Goal: Information Seeking & Learning: Learn about a topic

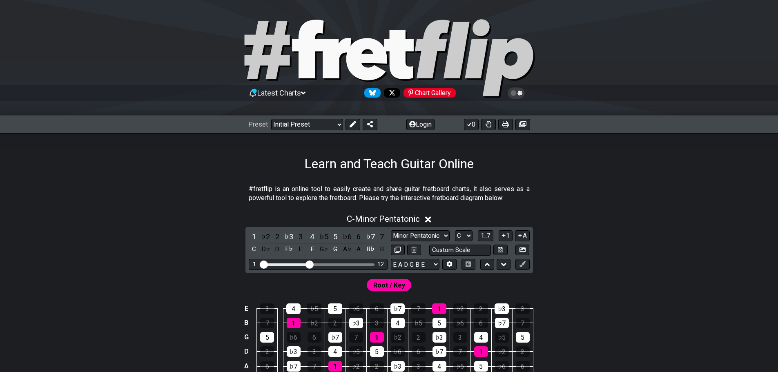
scroll to position [163, 0]
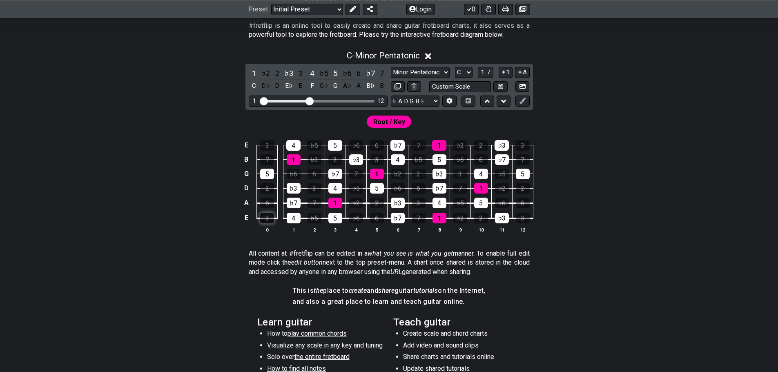
click at [270, 218] on div "3" at bounding box center [267, 218] width 14 height 11
click at [273, 223] on div "3" at bounding box center [267, 218] width 14 height 11
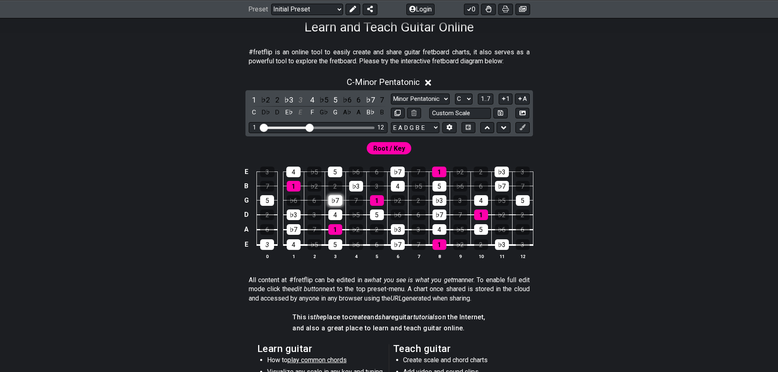
scroll to position [123, 0]
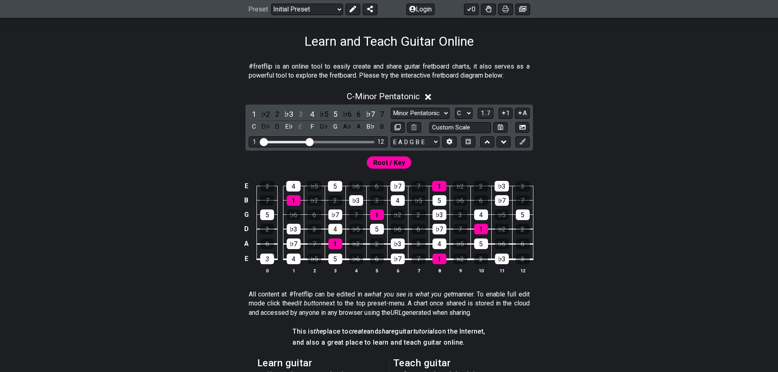
click at [513, 184] on td "3" at bounding box center [522, 179] width 21 height 14
click at [511, 183] on td "♭3" at bounding box center [501, 179] width 21 height 14
click at [506, 183] on div "♭3" at bounding box center [502, 186] width 14 height 11
click at [503, 198] on div "♭7" at bounding box center [502, 200] width 14 height 11
click at [439, 193] on td "5" at bounding box center [439, 193] width 21 height 14
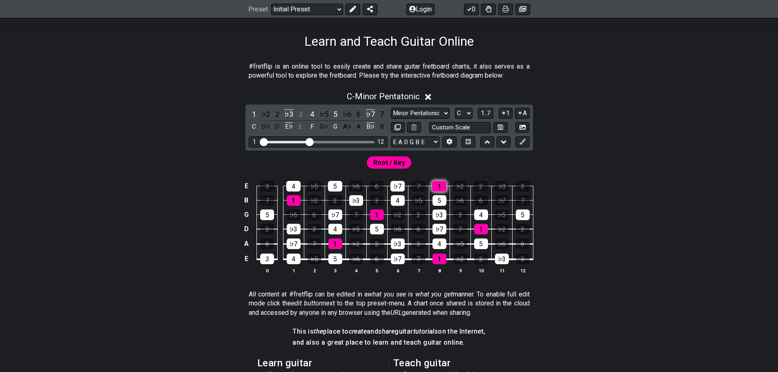
click at [438, 189] on div "1" at bounding box center [439, 186] width 14 height 11
click at [370, 158] on div "Root / Key" at bounding box center [389, 162] width 45 height 12
click at [383, 163] on span "Root / Key" at bounding box center [389, 163] width 32 height 12
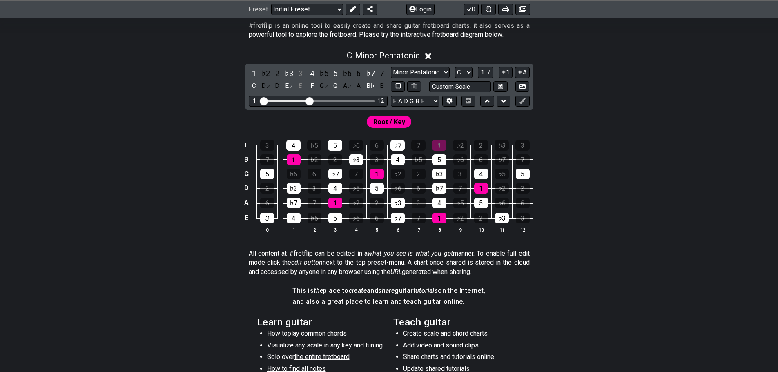
click at [328, 198] on td "1" at bounding box center [335, 195] width 21 height 15
click at [330, 201] on div "1" at bounding box center [335, 203] width 14 height 11
click at [360, 215] on div "♭6" at bounding box center [356, 218] width 14 height 11
click at [444, 219] on div "1" at bounding box center [440, 218] width 14 height 11
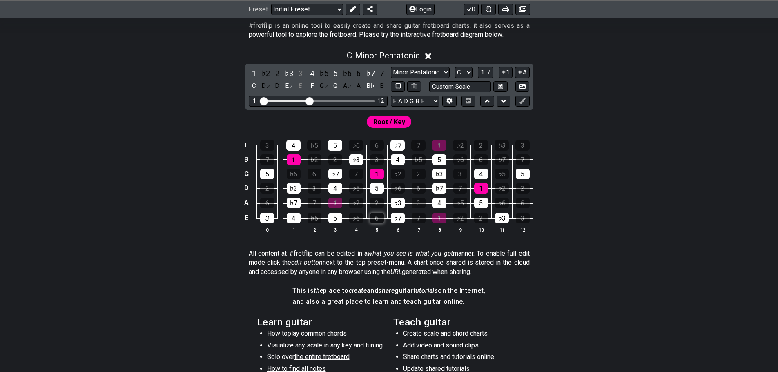
click at [376, 216] on div "6" at bounding box center [377, 218] width 14 height 11
click at [352, 217] on div "♭6" at bounding box center [356, 218] width 14 height 11
click at [317, 217] on div "♭5" at bounding box center [315, 218] width 14 height 11
click at [290, 218] on div "4" at bounding box center [294, 218] width 14 height 11
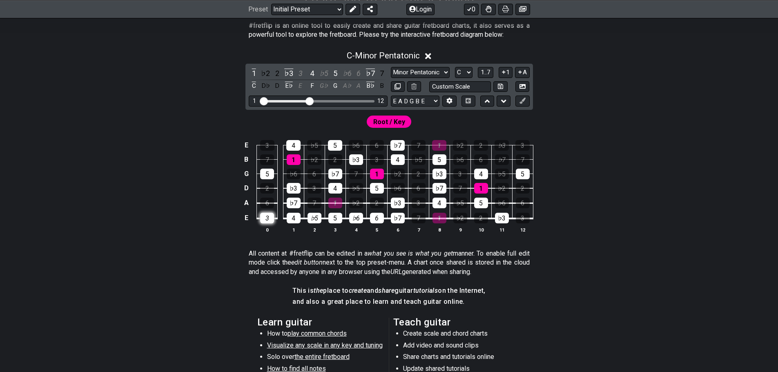
click at [273, 218] on div "3" at bounding box center [267, 218] width 14 height 11
click at [272, 218] on div "3" at bounding box center [267, 218] width 14 height 11
click at [298, 219] on div "4" at bounding box center [294, 218] width 14 height 11
click at [461, 224] on table "E 3 4 ♭5 5 ♭6 6 ♭7 7 1 ♭2 2 ♭3 3 B 7 1 ♭2 2 ♭3 3 4 ♭5 5 ♭6 6 ♭7 7 G 5 ♭6 6 ♭7 7…" at bounding box center [387, 179] width 292 height 96
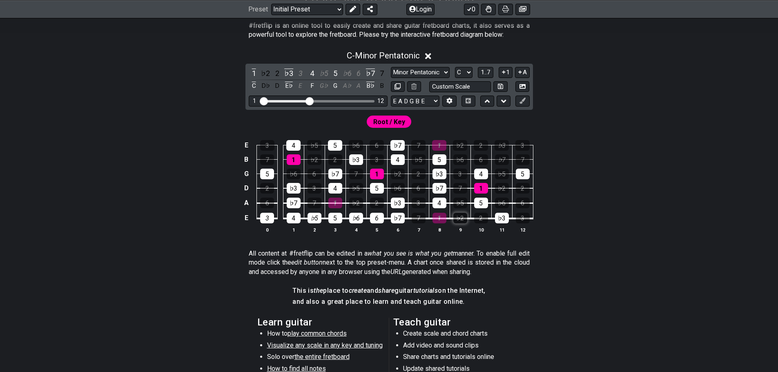
click at [463, 219] on div "♭2" at bounding box center [460, 218] width 14 height 11
click at [480, 219] on div "2" at bounding box center [481, 218] width 14 height 11
click at [533, 221] on table "E 3 4 ♭5 5 ♭6 6 ♭7 7 1 ♭2 2 ♭3 3 B 7 1 ♭2 2 ♭3 3 4 ♭5 5 ♭6 6 ♭7 7 G 5 ♭6 6 ♭7 7…" at bounding box center [387, 179] width 292 height 96
click at [528, 221] on div "3" at bounding box center [523, 218] width 14 height 11
click at [428, 218] on td "7" at bounding box center [418, 211] width 21 height 16
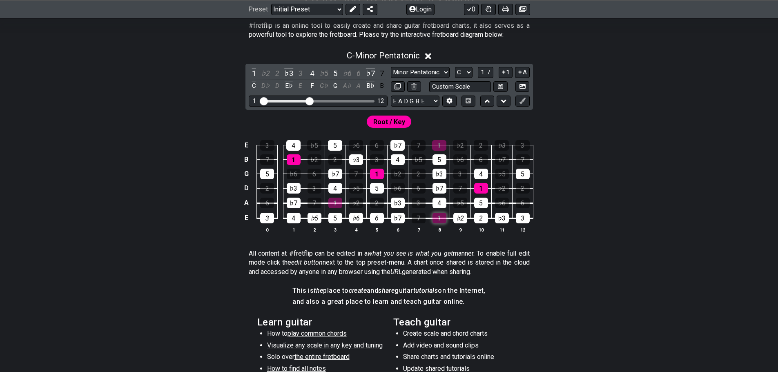
click at [436, 219] on div "1" at bounding box center [440, 218] width 14 height 11
click at [423, 219] on div "7" at bounding box center [419, 218] width 14 height 11
click at [348, 201] on td "♭2" at bounding box center [356, 195] width 21 height 15
click at [411, 100] on select "E A D G B E E A D G B E E A D G B E B E A D F♯ B A D G C E A D A D G B E E♭ A♭ …" at bounding box center [415, 101] width 49 height 11
click at [391, 96] on select "E A D G B E E A D G B E E A D G B E B E A D F♯ B A D G C E A D A D G B E E♭ A♭ …" at bounding box center [415, 101] width 49 height 11
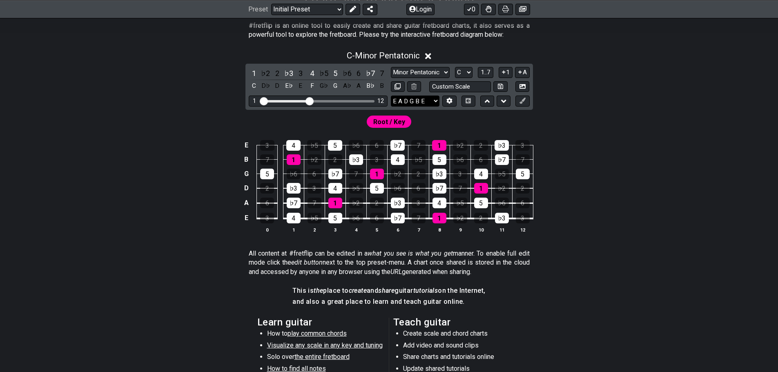
click at [417, 102] on select "E A D G B E E A D G B E E A D G B E B E A D F♯ B A D G C E A D A D G B E E♭ A♭ …" at bounding box center [415, 101] width 49 height 11
click at [391, 96] on select "E A D G B E E A D G B E E A D G B E B E A D F♯ B A D G C E A D A D G B E E♭ A♭ …" at bounding box center [415, 101] width 49 height 11
click at [416, 100] on select "E A D G B E E A D G B E E A D G B E B E A D F♯ B A D G C E A D A D G B E E♭ A♭ …" at bounding box center [415, 101] width 49 height 11
select select "E A D G B E"
click at [391, 96] on select "E A D G B E E A D G B E E A D G B E B E A D F♯ B A D G C E A D A D G B E E♭ A♭ …" at bounding box center [415, 101] width 49 height 11
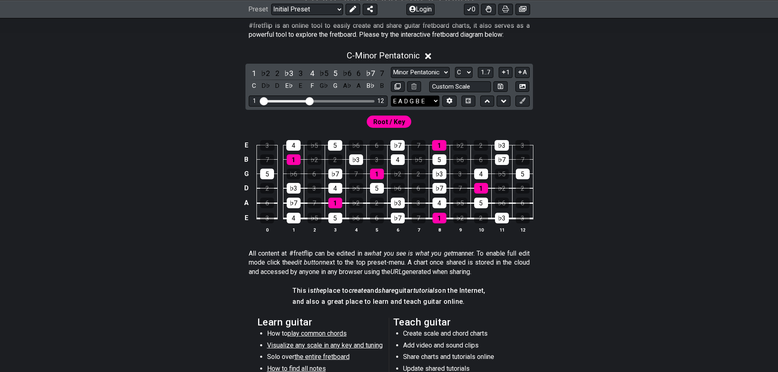
click at [418, 98] on select "E A D G B E E A D G B E E A D G B E B E A D F♯ B A D G C E A D A D G B E E♭ A♭ …" at bounding box center [415, 101] width 49 height 11
click at [391, 96] on select "E A D G B E E A D G B E E A D G B E B E A D F♯ B A D G C E A D A D G B E E♭ A♭ …" at bounding box center [415, 101] width 49 height 11
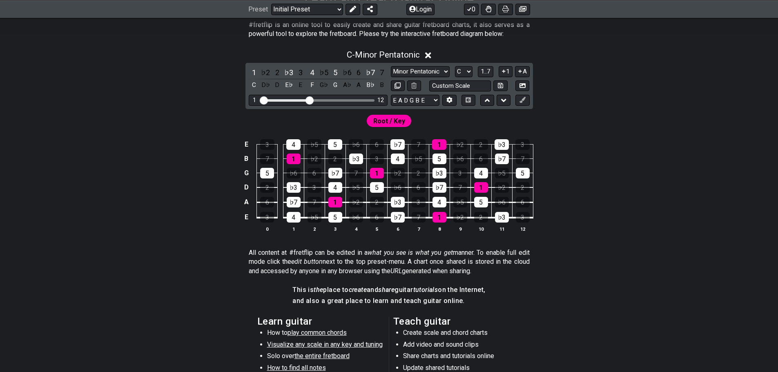
scroll to position [82, 0]
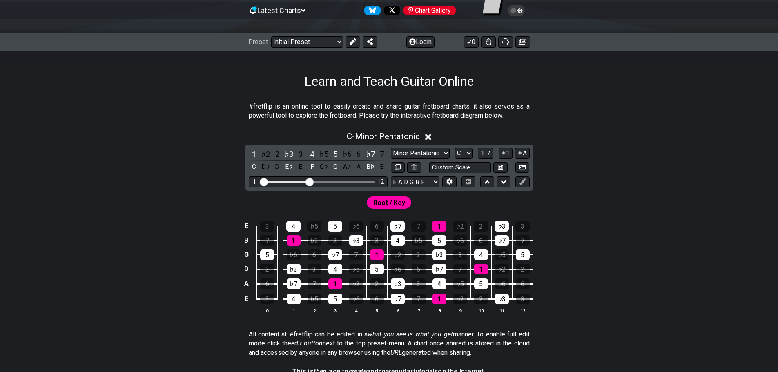
drag, startPoint x: 308, startPoint y: 178, endPoint x: 331, endPoint y: 183, distance: 24.2
click at [331, 183] on div "1 12" at bounding box center [318, 181] width 139 height 11
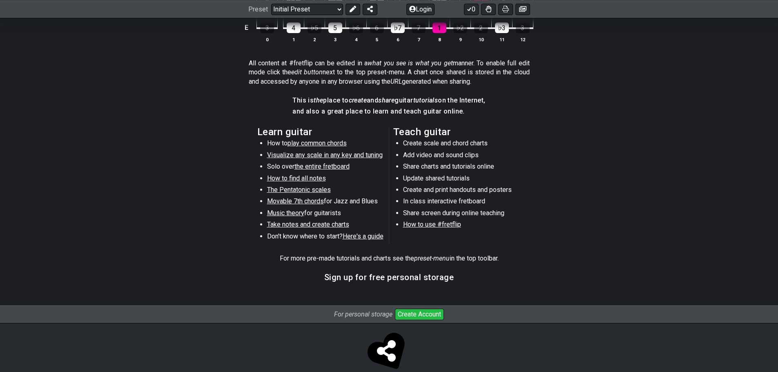
scroll to position [368, 0]
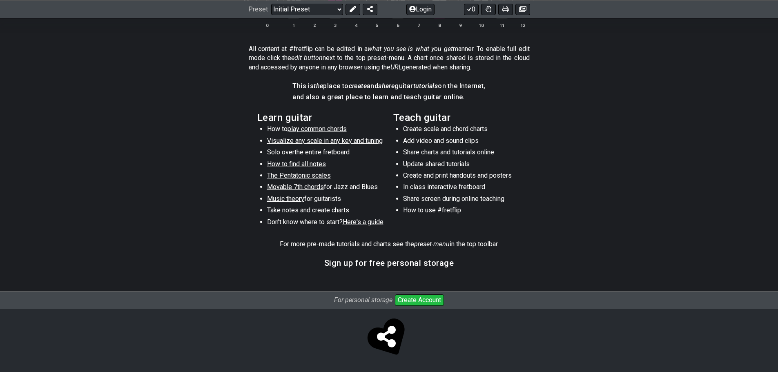
click at [327, 155] on span "the entire fretboard" at bounding box center [321, 152] width 55 height 8
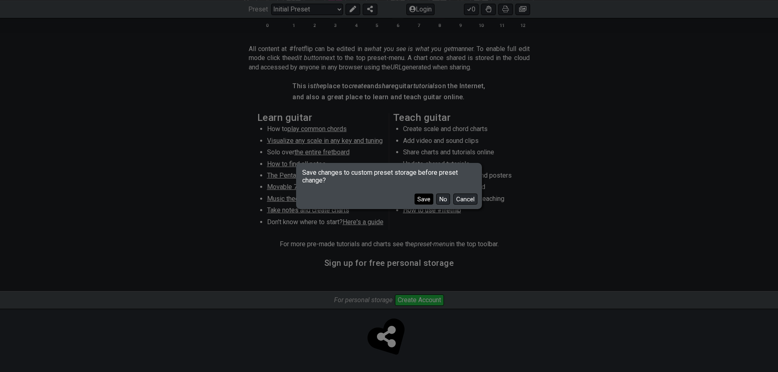
click at [420, 201] on button "Save" at bounding box center [424, 199] width 19 height 11
select select "/how-to-solo"
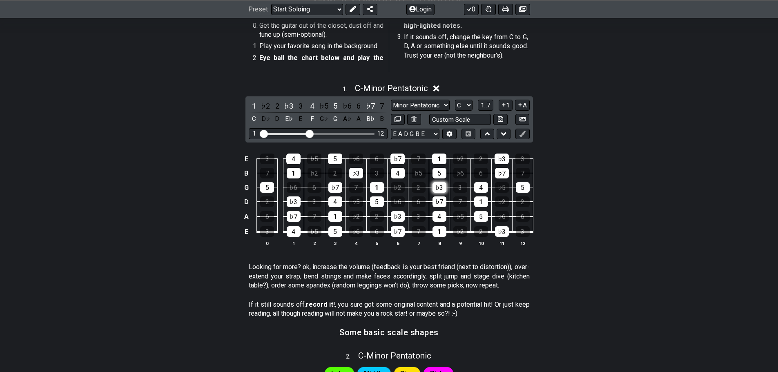
scroll to position [123, 0]
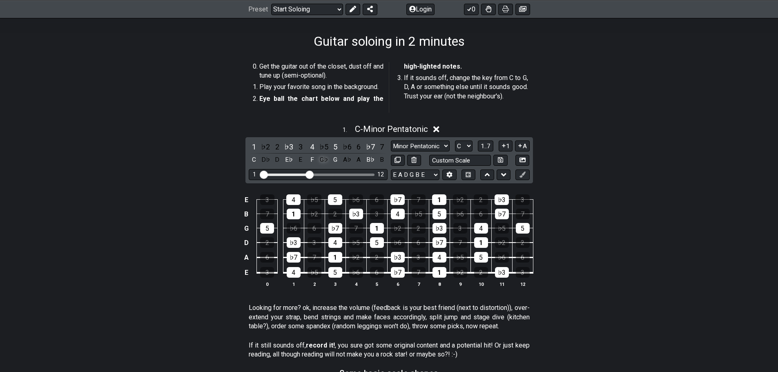
click at [321, 160] on div "G♭" at bounding box center [324, 159] width 11 height 11
click at [322, 160] on div "G♭" at bounding box center [324, 159] width 11 height 11
click at [312, 160] on div "F" at bounding box center [312, 159] width 11 height 11
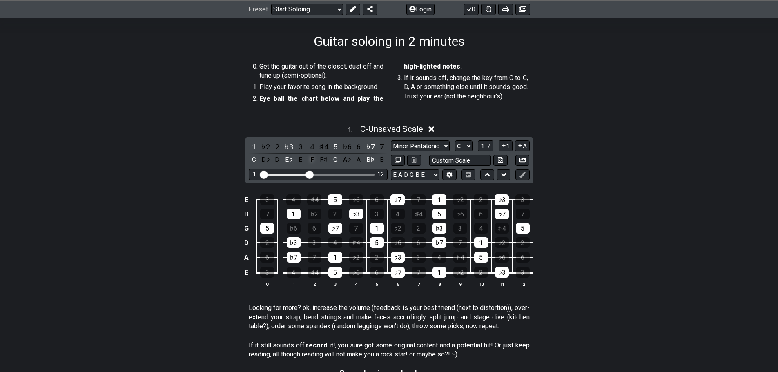
click at [312, 160] on div "F" at bounding box center [312, 159] width 11 height 11
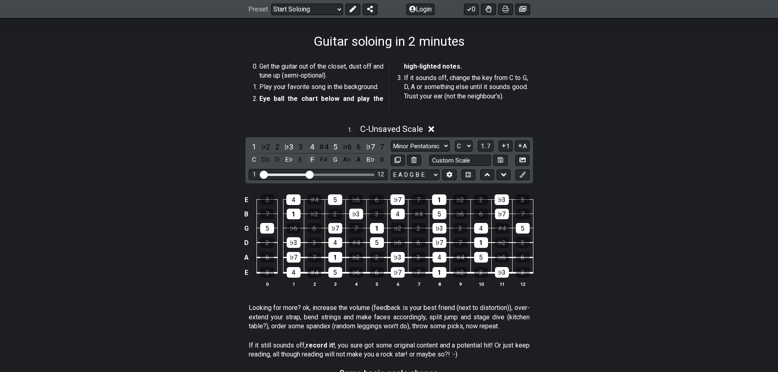
click at [312, 160] on div "F" at bounding box center [312, 159] width 11 height 11
click at [311, 159] on div "F" at bounding box center [312, 159] width 11 height 11
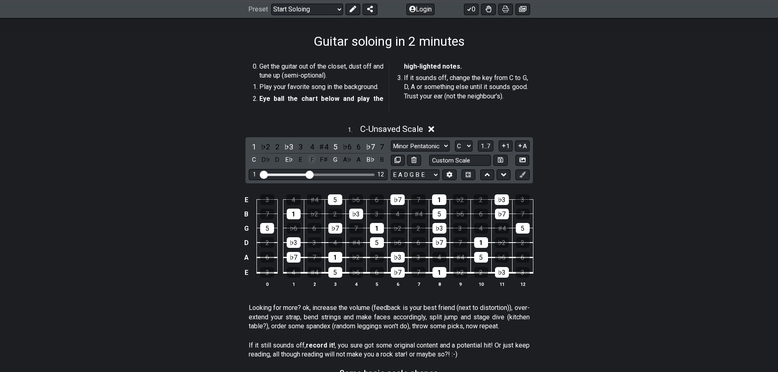
click at [311, 159] on div "F" at bounding box center [312, 159] width 11 height 11
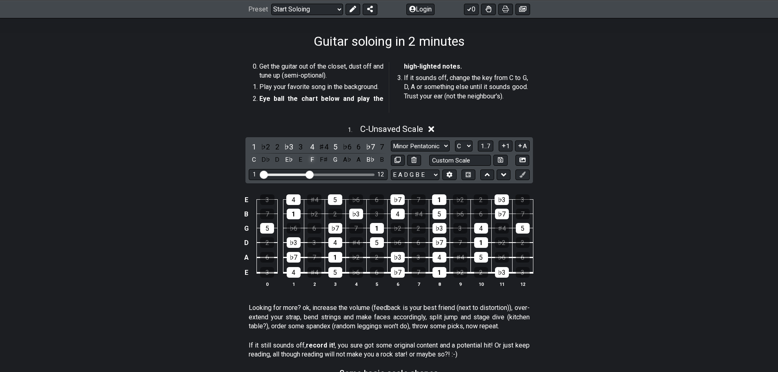
click at [311, 159] on div "F" at bounding box center [312, 159] width 11 height 11
click at [311, 143] on div "4" at bounding box center [312, 146] width 11 height 11
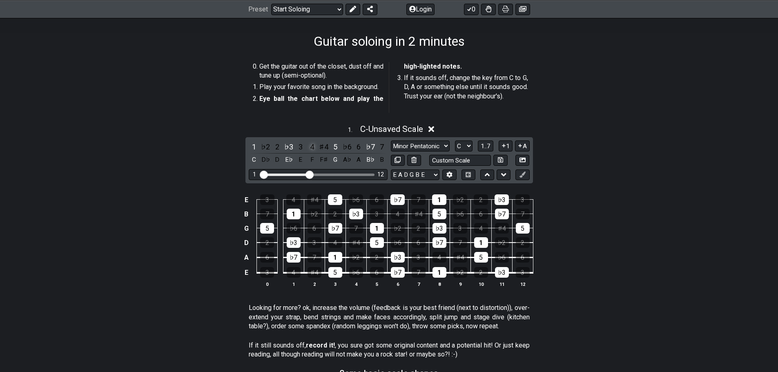
click at [311, 143] on div "4" at bounding box center [312, 146] width 11 height 11
